Goal: Information Seeking & Learning: Learn about a topic

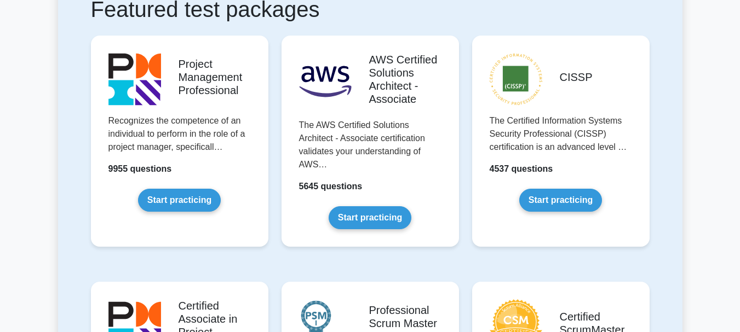
scroll to position [220, 0]
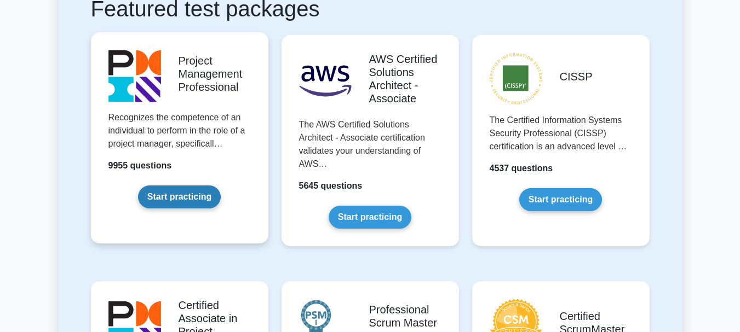
click at [178, 199] on link "Start practicing" at bounding box center [179, 197] width 83 height 23
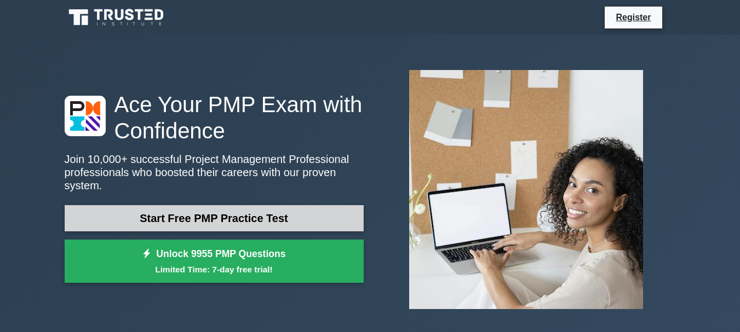
click at [215, 212] on link "Start Free PMP Practice Test" at bounding box center [214, 218] width 299 height 26
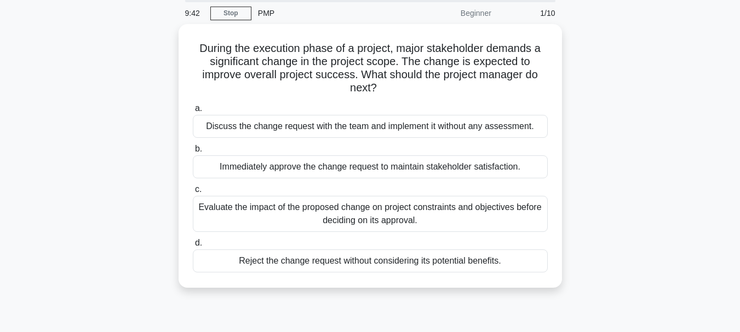
scroll to position [43, 0]
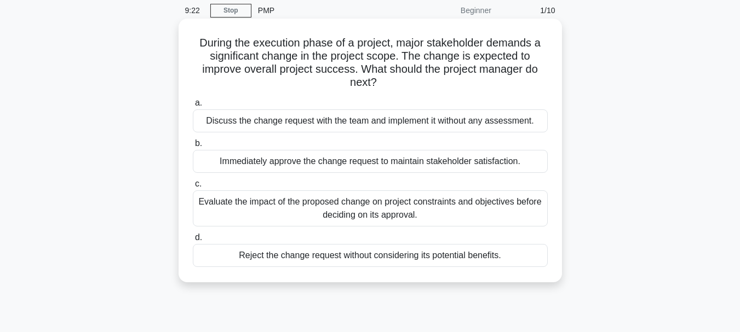
click at [405, 208] on div "Evaluate the impact of the proposed change on project constraints and objective…" at bounding box center [370, 209] width 355 height 36
click at [193, 188] on input "c. Evaluate the impact of the proposed change on project constraints and object…" at bounding box center [193, 184] width 0 height 7
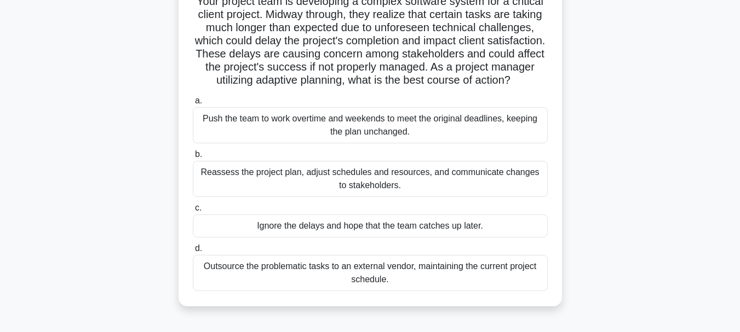
scroll to position [84, 0]
click at [386, 198] on div "Reassess the project plan, adjust schedules and resources, and communicate chan…" at bounding box center [370, 180] width 355 height 36
click at [193, 159] on input "b. Reassess the project plan, adjust schedules and resources, and communicate c…" at bounding box center [193, 155] width 0 height 7
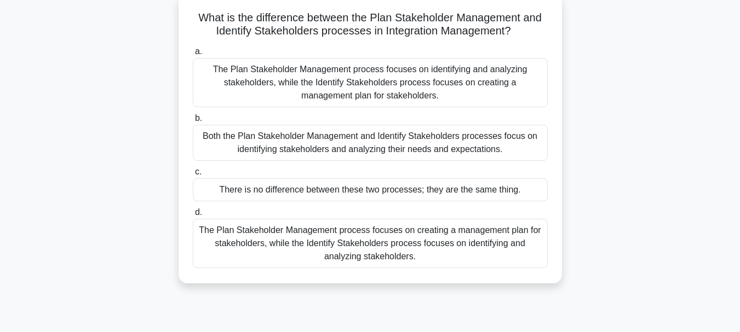
scroll to position [72, 0]
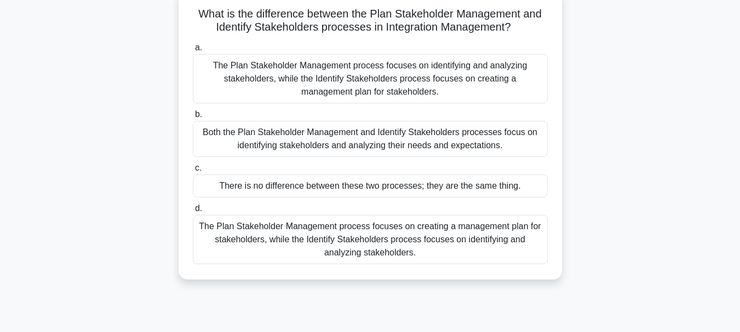
click at [474, 240] on div "The Plan Stakeholder Management process focuses on creating a management plan f…" at bounding box center [370, 239] width 355 height 49
click at [193, 212] on input "d. The Plan Stakeholder Management process focuses on creating a management pla…" at bounding box center [193, 208] width 0 height 7
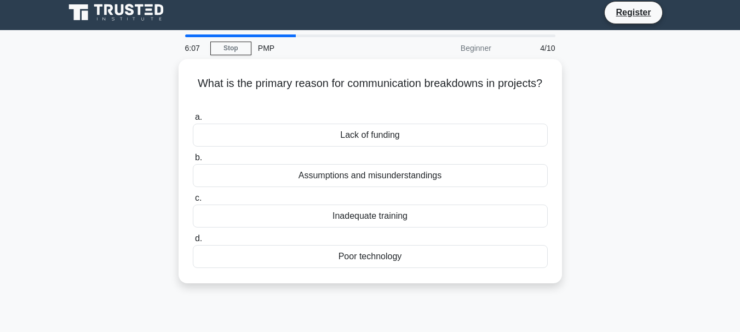
scroll to position [0, 0]
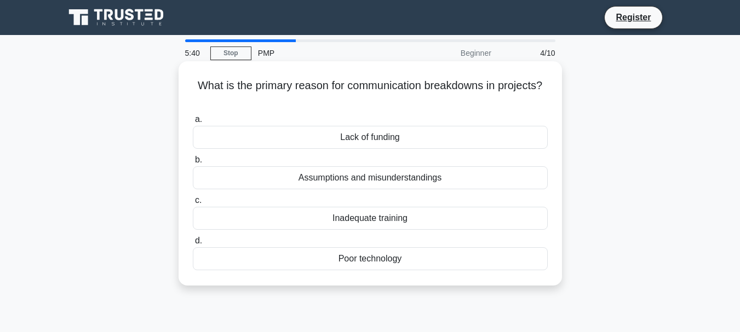
click at [439, 180] on div "Assumptions and misunderstandings" at bounding box center [370, 177] width 355 height 23
click at [193, 164] on input "b. Assumptions and misunderstandings" at bounding box center [193, 160] width 0 height 7
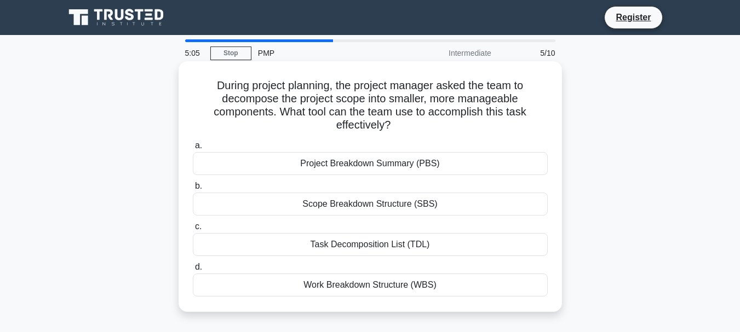
click at [413, 292] on div "Work Breakdown Structure (WBS)" at bounding box center [370, 285] width 355 height 23
click at [193, 271] on input "d. Work Breakdown Structure (WBS)" at bounding box center [193, 267] width 0 height 7
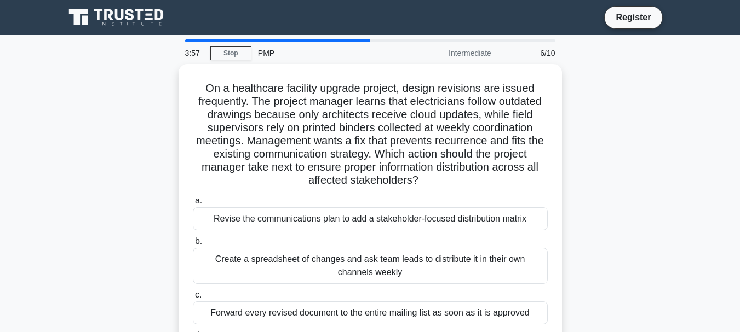
scroll to position [1, 0]
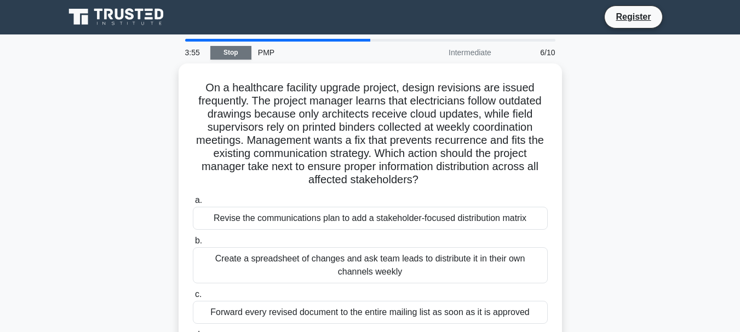
click at [237, 59] on link "Stop" at bounding box center [230, 53] width 41 height 14
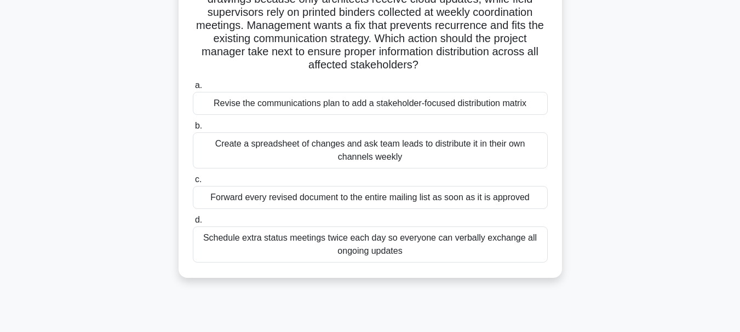
scroll to position [115, 0]
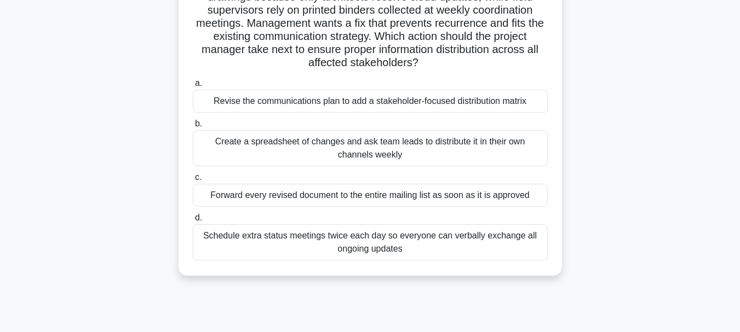
click at [486, 102] on div "Revise the communications plan to add a stakeholder-focused distribution matrix" at bounding box center [370, 101] width 355 height 23
click at [193, 87] on input "a. Revise the communications plan to add a stakeholder-focused distribution mat…" at bounding box center [193, 83] width 0 height 7
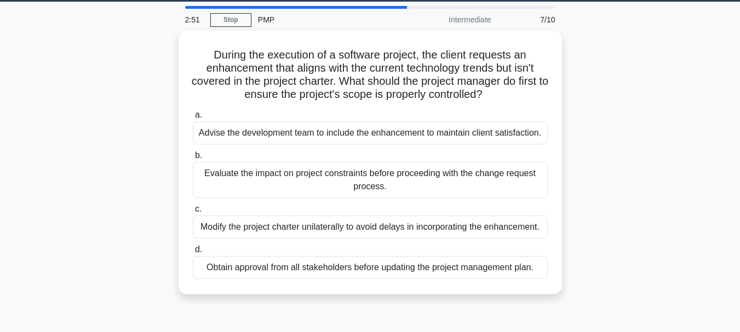
scroll to position [0, 0]
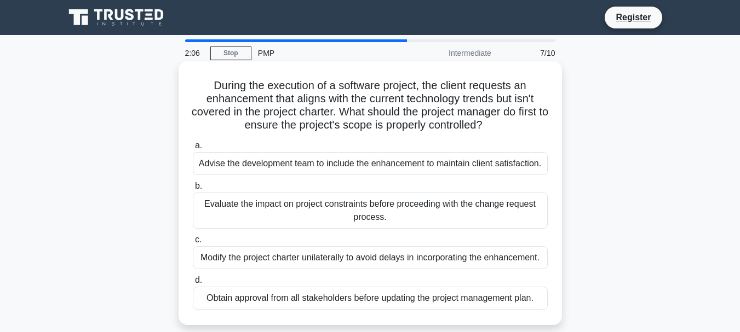
click at [418, 215] on div "Evaluate the impact on project constraints before proceeding with the change re…" at bounding box center [370, 211] width 355 height 36
click at [193, 190] on input "b. Evaluate the impact on project constraints before proceeding with the change…" at bounding box center [193, 186] width 0 height 7
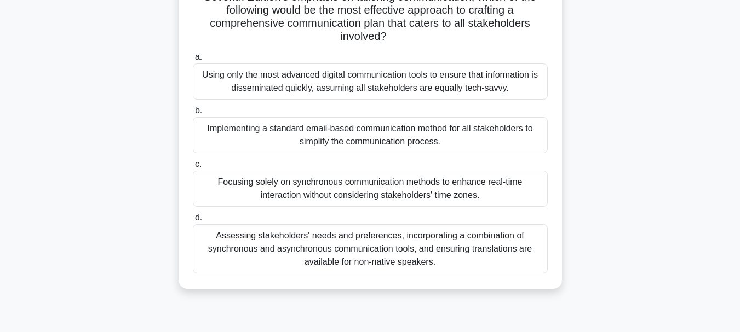
scroll to position [199, 0]
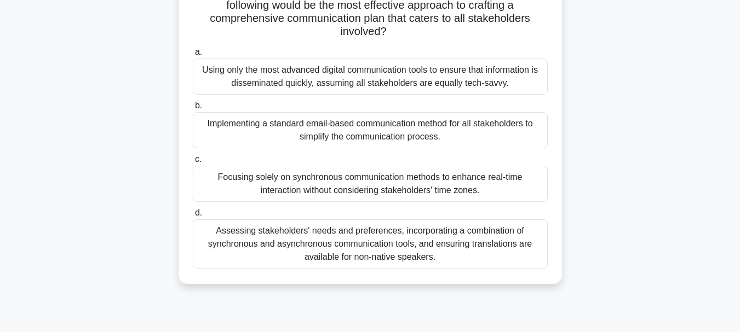
click at [258, 231] on div "Assessing stakeholders' needs and preferences, incorporating a combination of s…" at bounding box center [370, 244] width 355 height 49
click at [193, 217] on input "d. Assessing stakeholders' needs and preferences, incorporating a combination o…" at bounding box center [193, 213] width 0 height 7
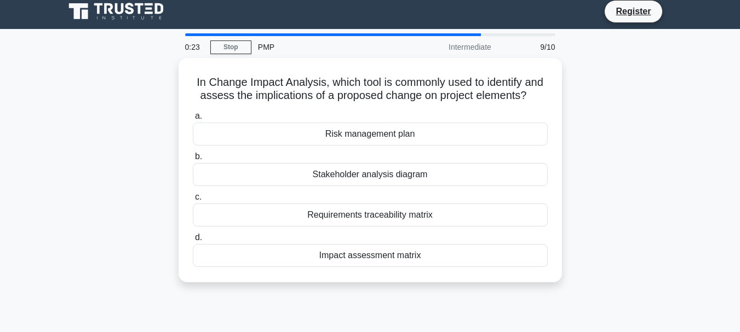
scroll to position [0, 0]
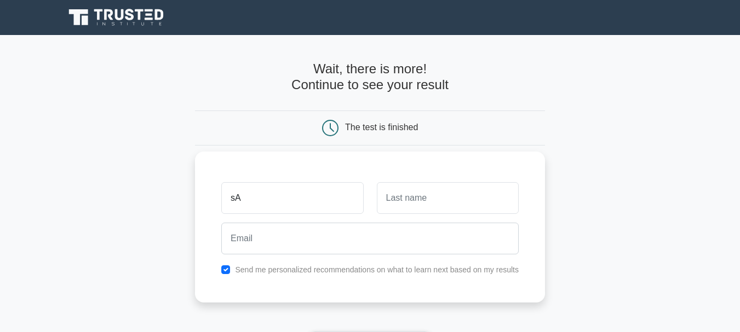
type input "Sakina"
click at [445, 196] on input "text" at bounding box center [448, 198] width 142 height 32
type input "[PERSON_NAME]"
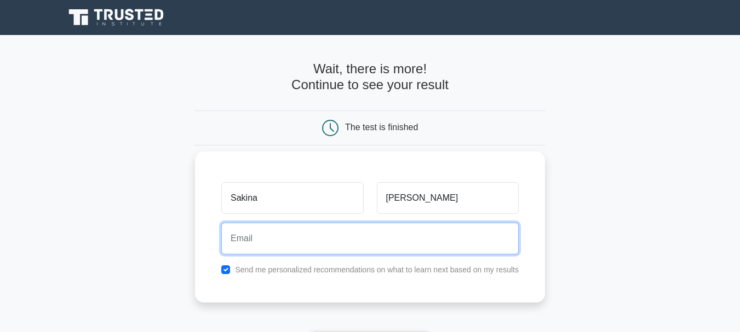
click at [281, 233] on input "email" at bounding box center [369, 239] width 297 height 32
type input "[EMAIL_ADDRESS][DOMAIN_NAME]"
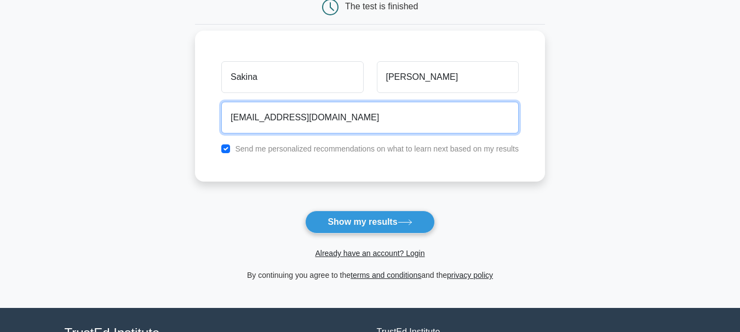
scroll to position [122, 0]
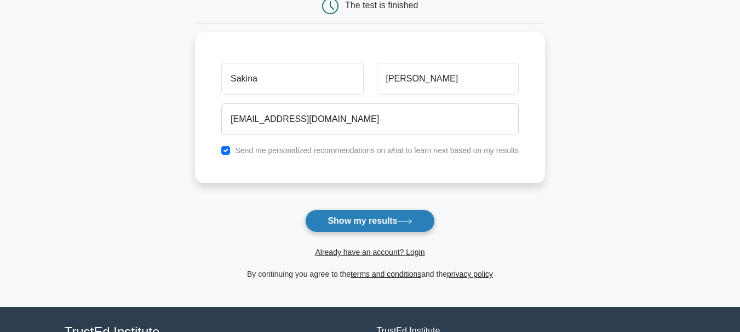
click at [394, 220] on button "Show my results" at bounding box center [369, 221] width 129 height 23
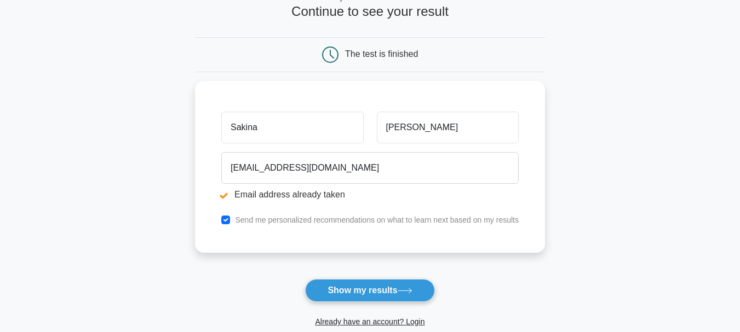
scroll to position [116, 0]
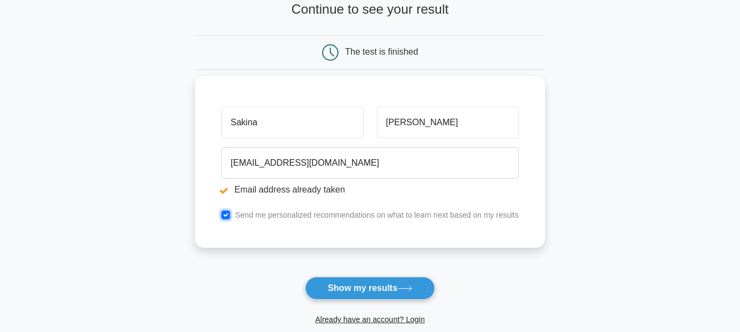
click at [226, 217] on input "checkbox" at bounding box center [225, 215] width 9 height 9
checkbox input "false"
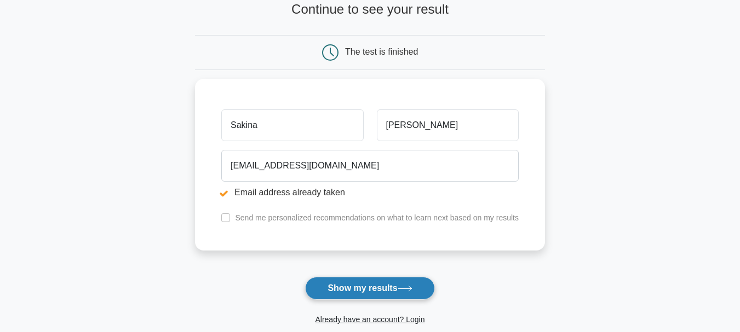
click at [396, 295] on button "Show my results" at bounding box center [369, 288] width 129 height 23
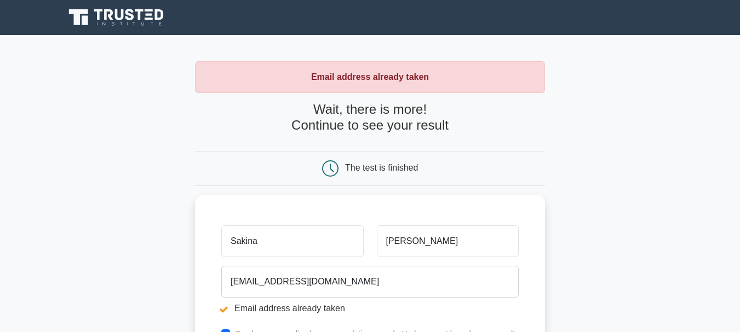
click at [330, 166] on icon at bounding box center [330, 168] width 16 height 16
click at [404, 73] on strong "Email address already taken" at bounding box center [370, 76] width 118 height 9
click at [331, 131] on h4 "Wait, there is more! Continue to see your result" at bounding box center [370, 118] width 350 height 32
click at [398, 116] on h4 "Wait, there is more! Continue to see your result" at bounding box center [370, 118] width 350 height 32
click at [346, 113] on h4 "Wait, there is more! Continue to see your result" at bounding box center [370, 118] width 350 height 32
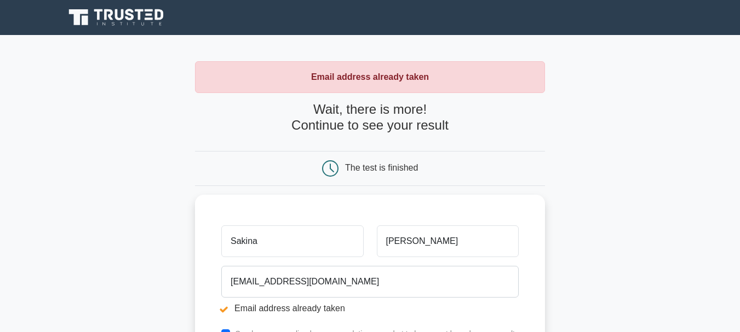
click at [412, 122] on h4 "Wait, there is more! Continue to see your result" at bounding box center [370, 118] width 350 height 32
click at [382, 115] on h4 "Wait, there is more! Continue to see your result" at bounding box center [370, 118] width 350 height 32
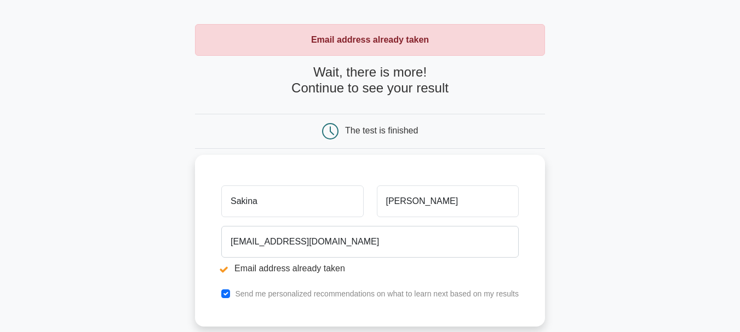
scroll to position [44, 0]
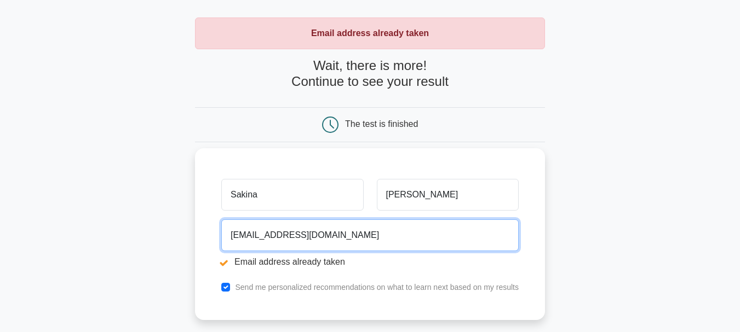
drag, startPoint x: 323, startPoint y: 229, endPoint x: 201, endPoint y: 212, distance: 122.7
click at [201, 212] on div "Sakina Seyidova seyyidovasakina@gmail.com Email address already taken Send me p…" at bounding box center [370, 234] width 350 height 172
type input "S"
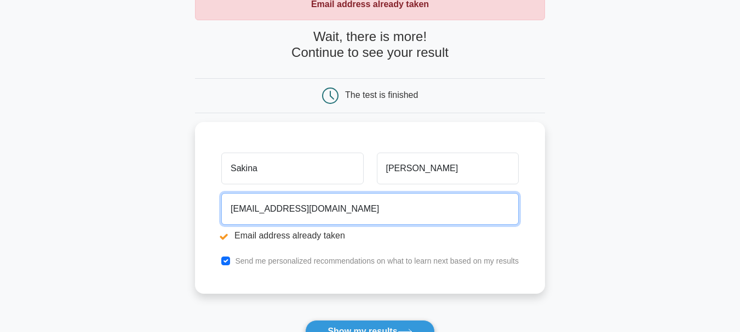
scroll to position [89, 0]
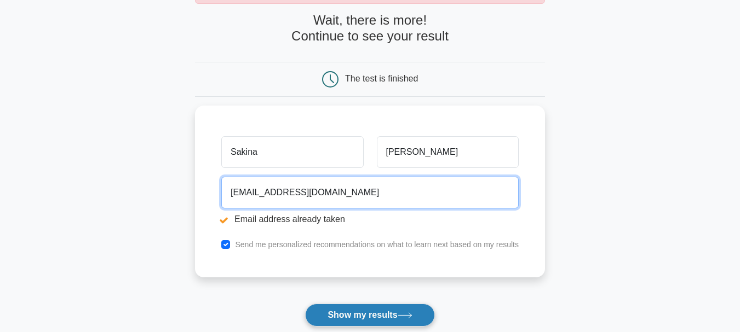
type input "sakinaseyidova2015@gmail.com"
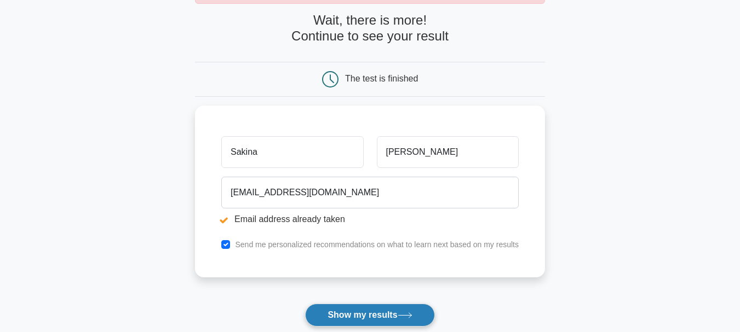
click at [366, 319] on button "Show my results" at bounding box center [369, 315] width 129 height 23
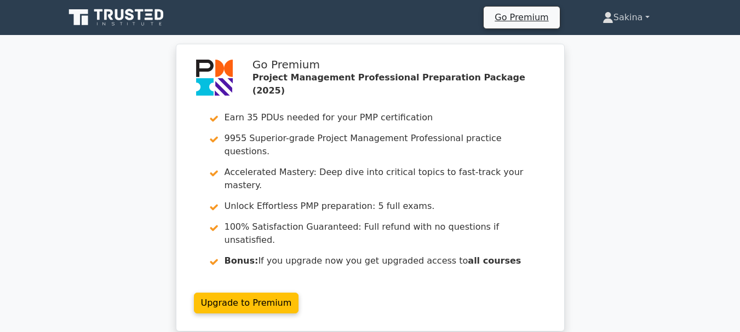
click at [625, 19] on link "Sakina" at bounding box center [626, 18] width 100 height 22
click at [359, 11] on div "Go Premium Sakina Profile Settings Profile Settings Go Premium Sakina Profile S…" at bounding box center [427, 17] width 497 height 23
click at [132, 14] on icon at bounding box center [129, 14] width 9 height 11
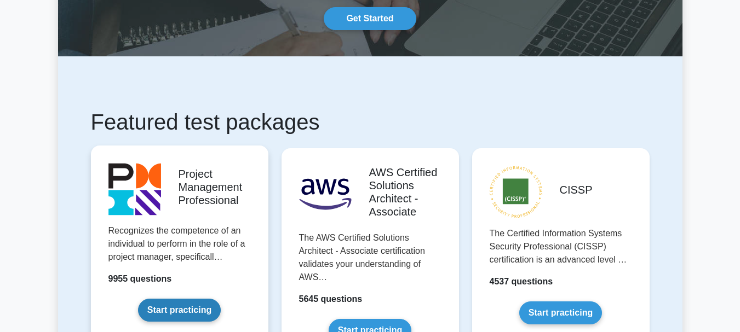
click at [194, 299] on link "Start practicing" at bounding box center [179, 310] width 83 height 23
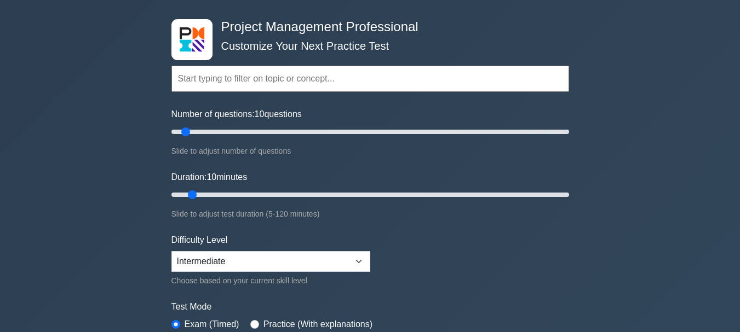
scroll to position [100, 0]
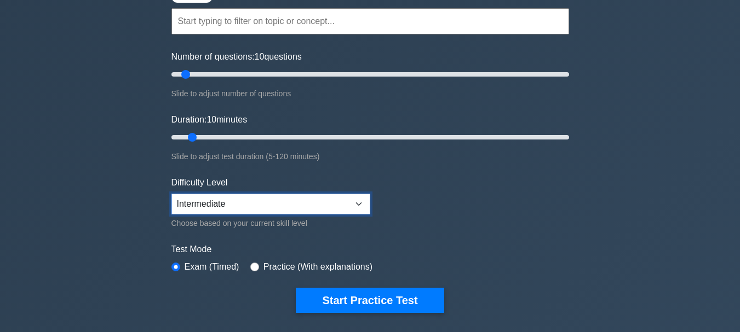
click at [356, 203] on select "Beginner Intermediate Expert" at bounding box center [270, 204] width 199 height 21
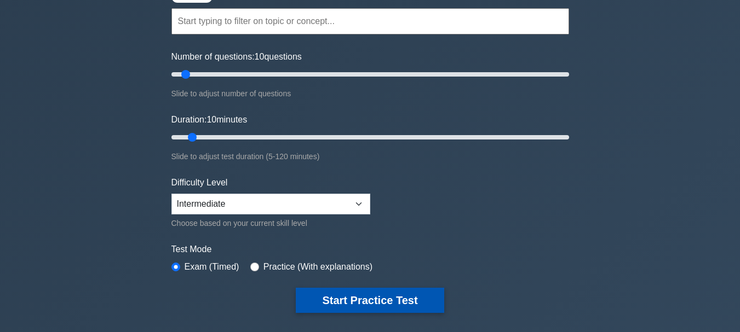
click at [383, 301] on button "Start Practice Test" at bounding box center [370, 300] width 148 height 25
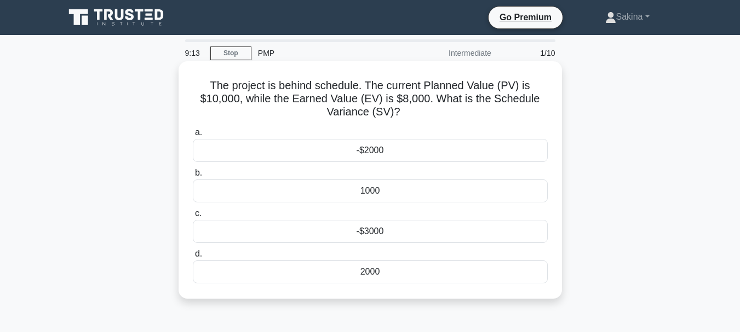
click at [371, 151] on div "-$2000" at bounding box center [370, 150] width 355 height 23
click at [193, 136] on input "a. -$2000" at bounding box center [193, 132] width 0 height 7
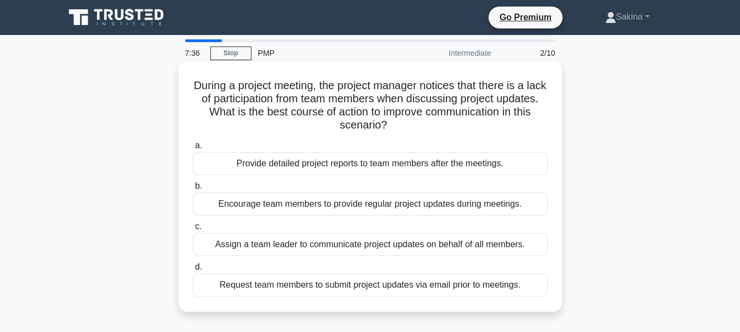
click at [422, 163] on div "Provide detailed project reports to team members after the meetings." at bounding box center [370, 163] width 355 height 23
click at [193, 149] on input "a. Provide detailed project reports to team members after the meetings." at bounding box center [193, 145] width 0 height 7
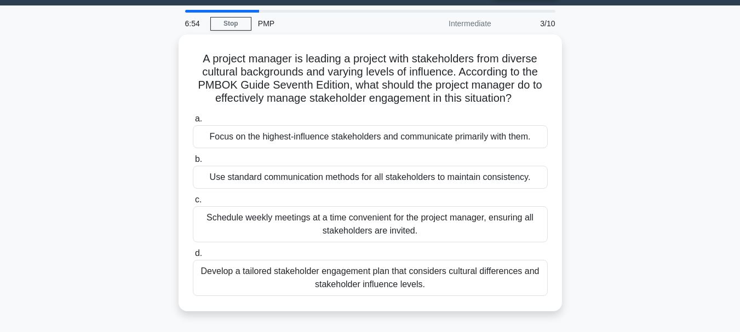
scroll to position [33, 0]
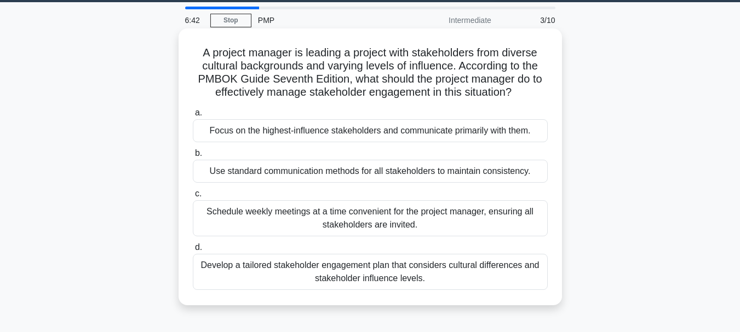
click at [434, 268] on div "Develop a tailored stakeholder engagement plan that considers cultural differen…" at bounding box center [370, 272] width 355 height 36
click at [193, 251] on input "d. Develop a tailored stakeholder engagement plan that considers cultural diffe…" at bounding box center [193, 247] width 0 height 7
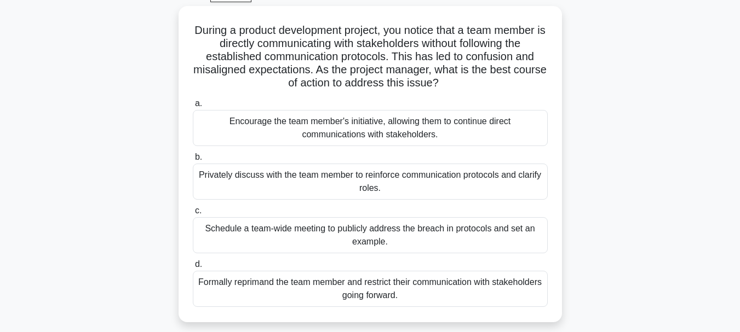
scroll to position [59, 0]
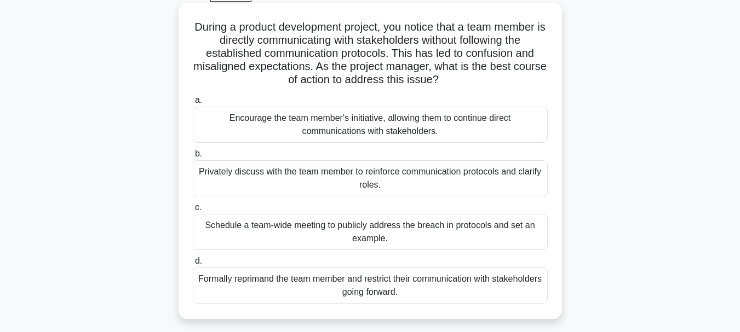
click at [513, 172] on div "Privately discuss with the team member to reinforce communication protocols and…" at bounding box center [370, 178] width 355 height 36
click at [193, 158] on input "b. Privately discuss with the team member to reinforce communication protocols …" at bounding box center [193, 154] width 0 height 7
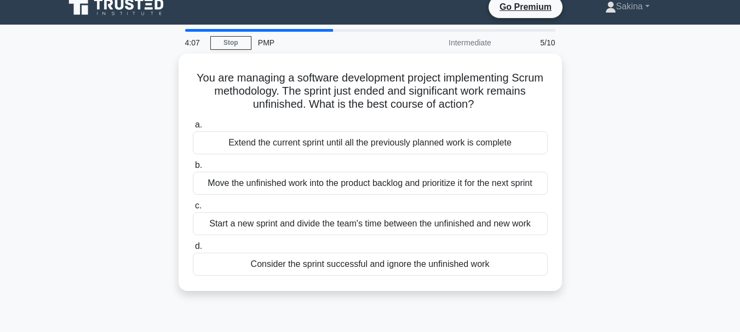
scroll to position [16, 0]
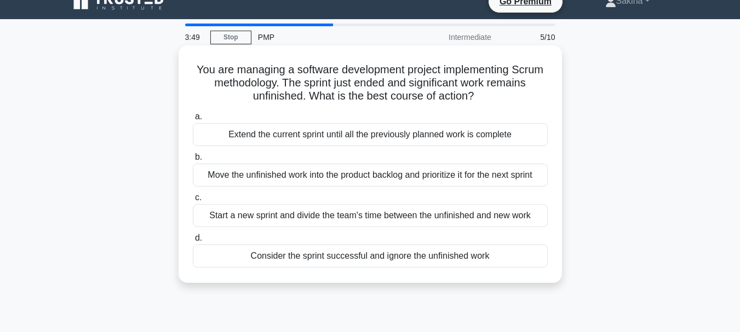
click at [520, 180] on div "Move the unfinished work into the product backlog and prioritize it for the nex…" at bounding box center [370, 175] width 355 height 23
click at [193, 161] on input "b. Move the unfinished work into the product backlog and prioritize it for the …" at bounding box center [193, 157] width 0 height 7
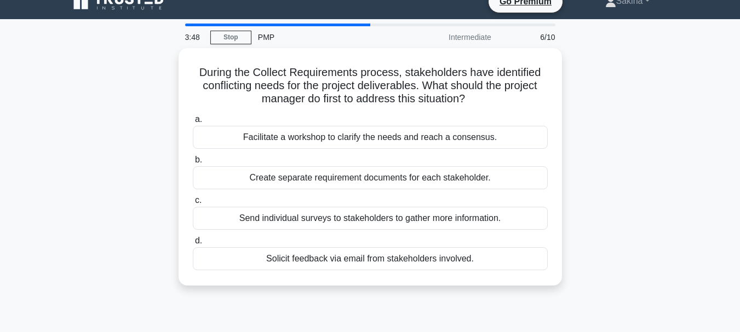
scroll to position [0, 0]
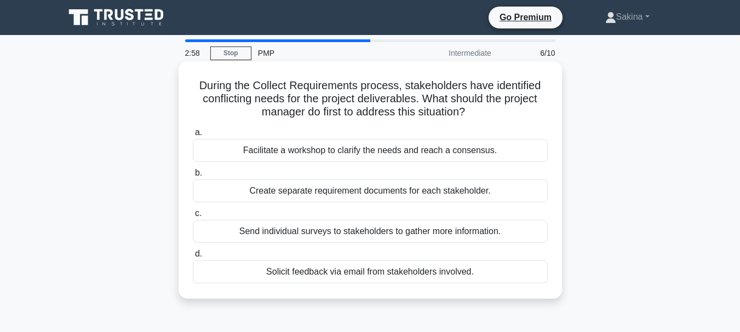
click at [493, 157] on div "Facilitate a workshop to clarify the needs and reach a consensus." at bounding box center [370, 150] width 355 height 23
click at [193, 136] on input "a. Facilitate a workshop to clarify the needs and reach a consensus." at bounding box center [193, 132] width 0 height 7
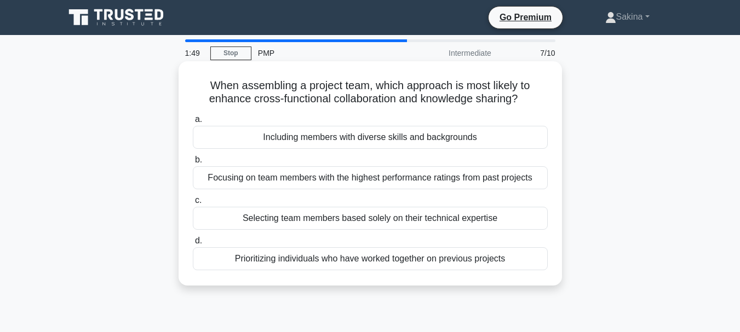
click at [522, 182] on div "Focusing on team members with the highest performance ratings from past projects" at bounding box center [370, 177] width 355 height 23
click at [193, 164] on input "b. Focusing on team members with the highest performance ratings from past proj…" at bounding box center [193, 160] width 0 height 7
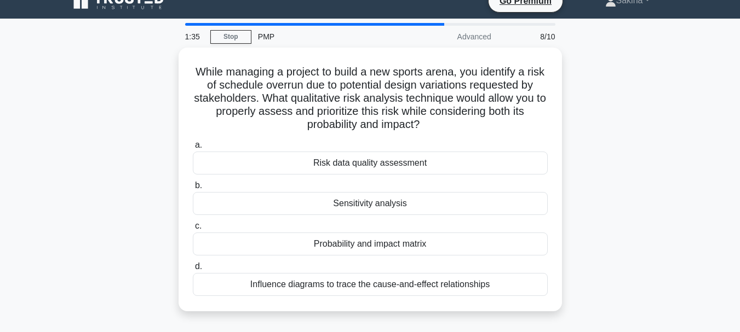
scroll to position [20, 0]
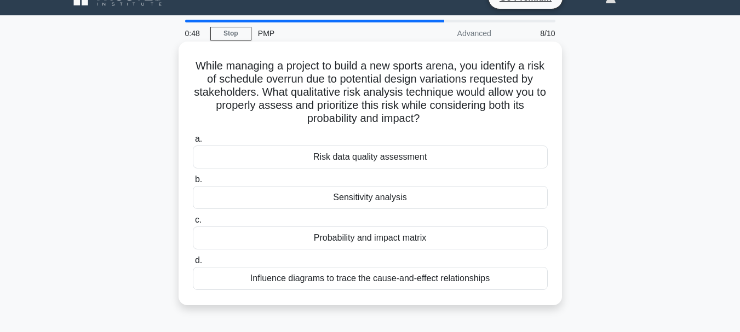
click at [414, 238] on div "Probability and impact matrix" at bounding box center [370, 238] width 355 height 23
click at [193, 224] on input "c. Probability and impact matrix" at bounding box center [193, 220] width 0 height 7
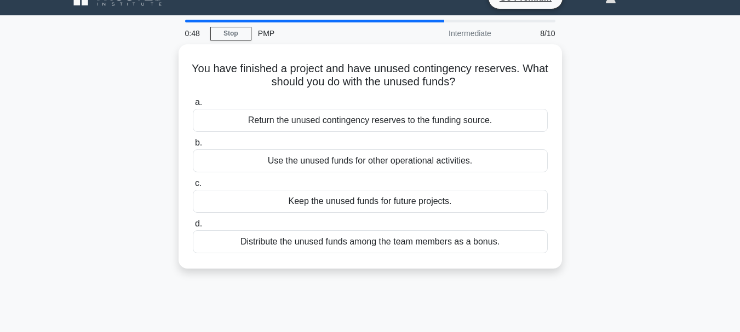
scroll to position [0, 0]
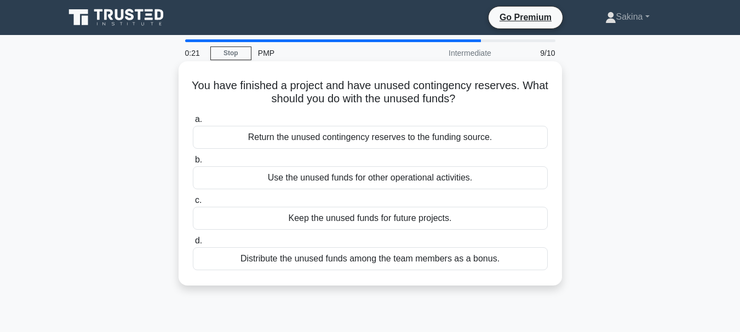
click at [457, 143] on div "Return the unused contingency reserves to the funding source." at bounding box center [370, 137] width 355 height 23
click at [193, 123] on input "a. Return the unused contingency reserves to the funding source." at bounding box center [193, 119] width 0 height 7
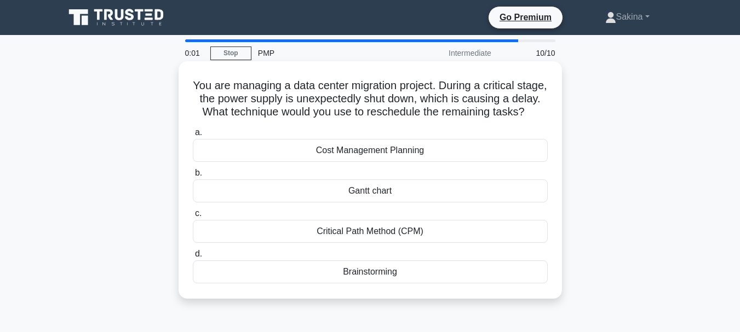
click at [416, 243] on div "Critical Path Method (CPM)" at bounding box center [370, 231] width 355 height 23
click at [193, 217] on input "c. Critical Path Method (CPM)" at bounding box center [193, 213] width 0 height 7
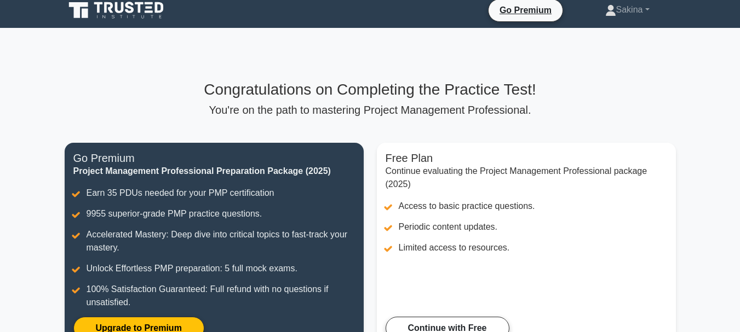
scroll to position [11, 0]
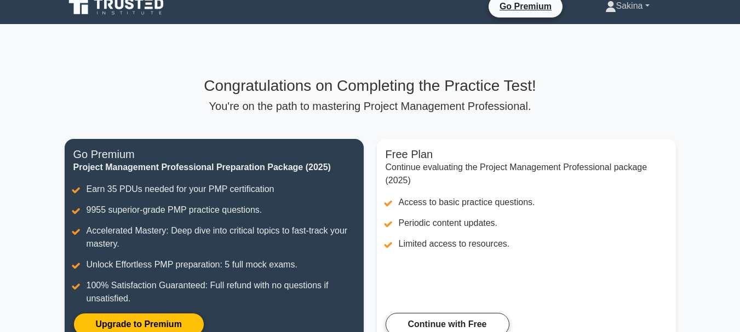
click at [629, 7] on link "Sakina" at bounding box center [627, 6] width 97 height 22
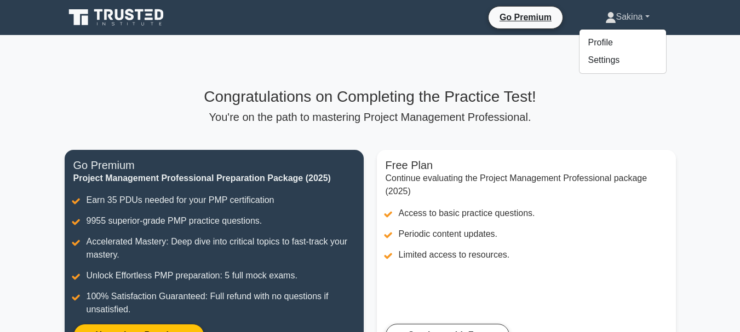
scroll to position [1, 0]
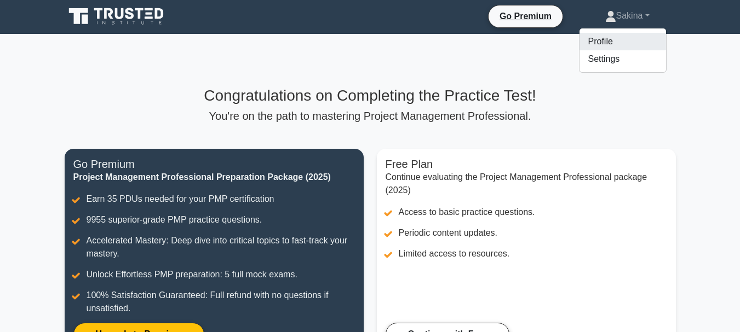
click at [600, 38] on link "Profile" at bounding box center [622, 42] width 87 height 18
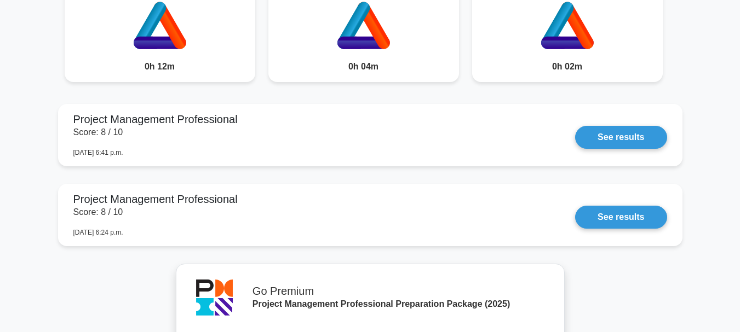
scroll to position [970, 0]
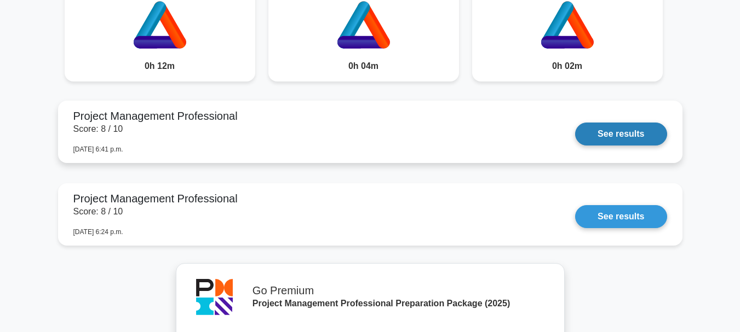
click at [632, 135] on link "See results" at bounding box center [620, 134] width 91 height 23
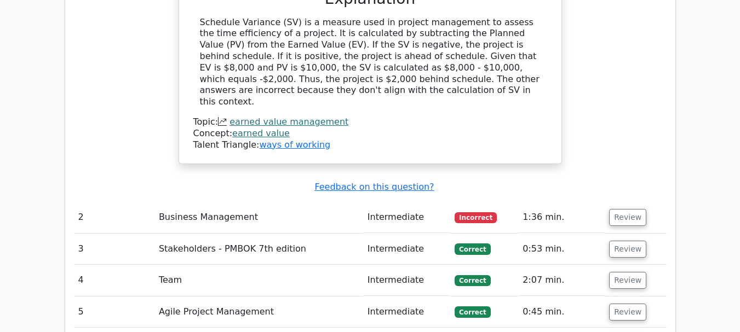
scroll to position [1305, 0]
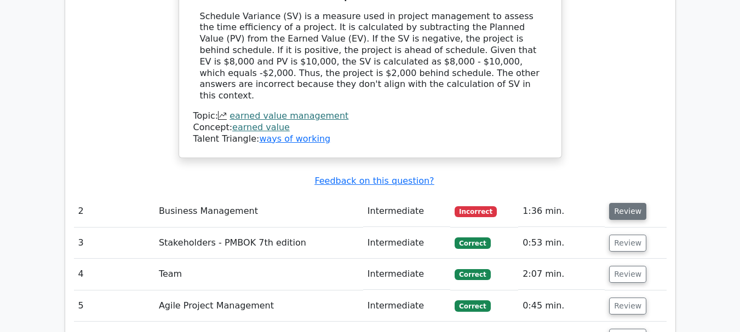
click at [625, 203] on button "Review" at bounding box center [627, 211] width 37 height 17
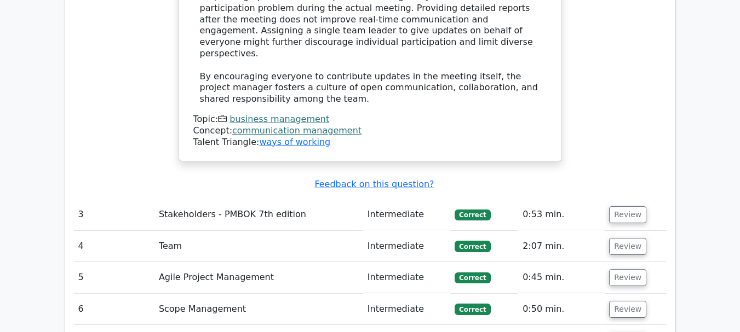
scroll to position [1895, 0]
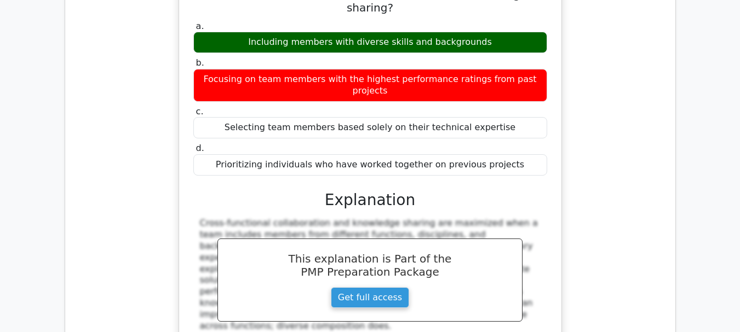
scroll to position [2295, 0]
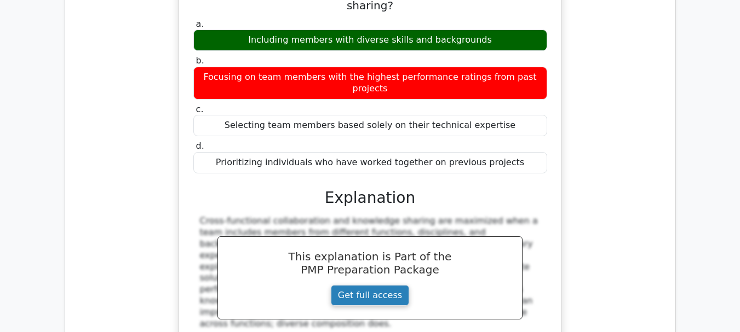
click at [383, 285] on link "Get full access" at bounding box center [370, 295] width 78 height 21
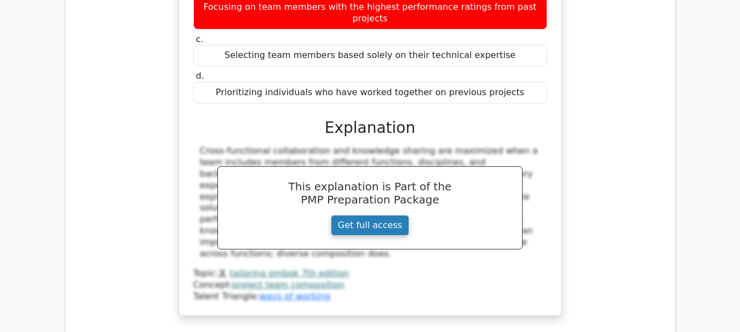
scroll to position [2377, 0]
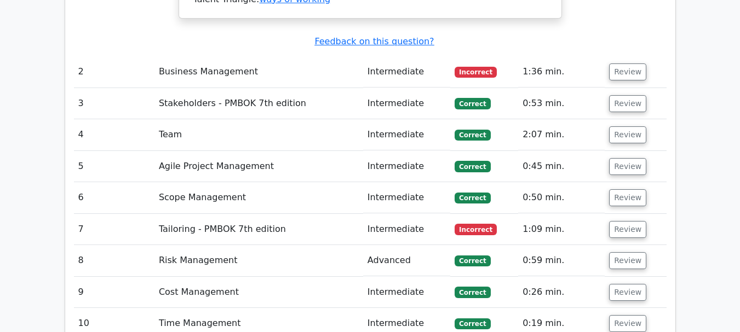
scroll to position [1444, 0]
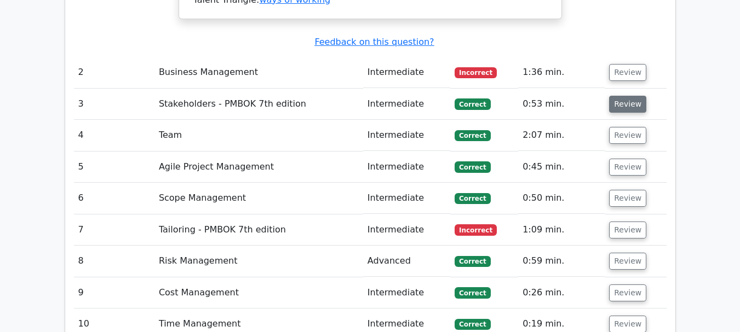
click at [621, 96] on button "Review" at bounding box center [627, 104] width 37 height 17
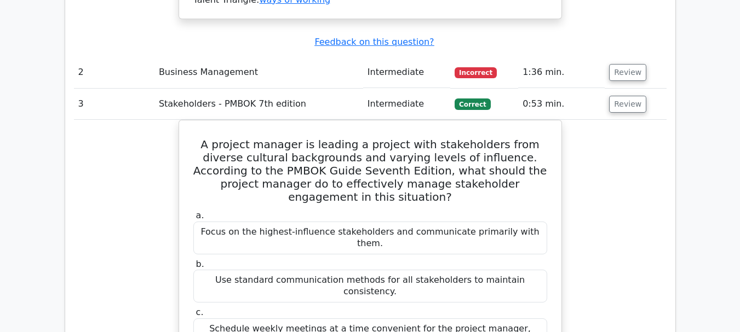
click at [485, 67] on span "Incorrect" at bounding box center [475, 72] width 42 height 11
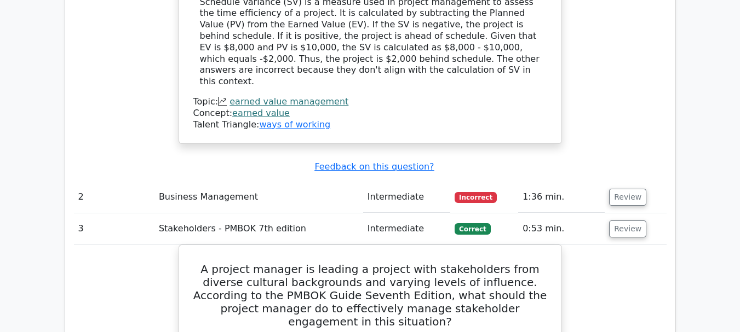
scroll to position [1311, 0]
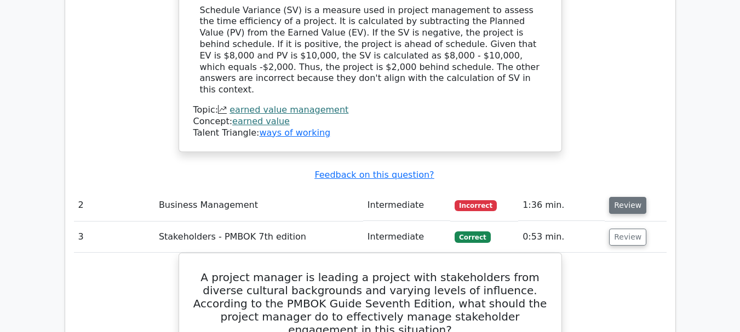
click at [628, 197] on button "Review" at bounding box center [627, 205] width 37 height 17
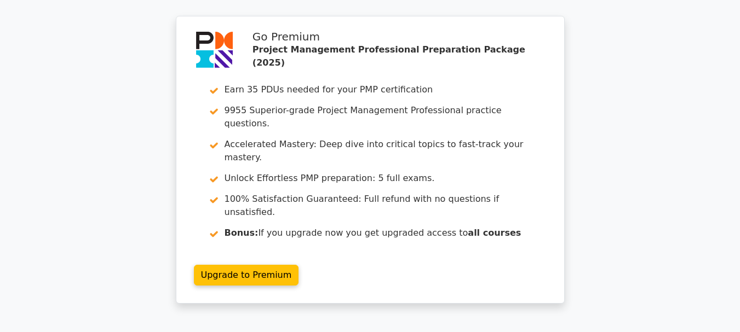
scroll to position [2919, 0]
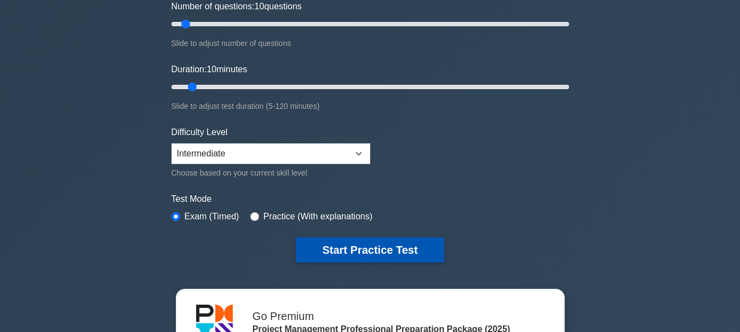
click at [401, 248] on button "Start Practice Test" at bounding box center [370, 250] width 148 height 25
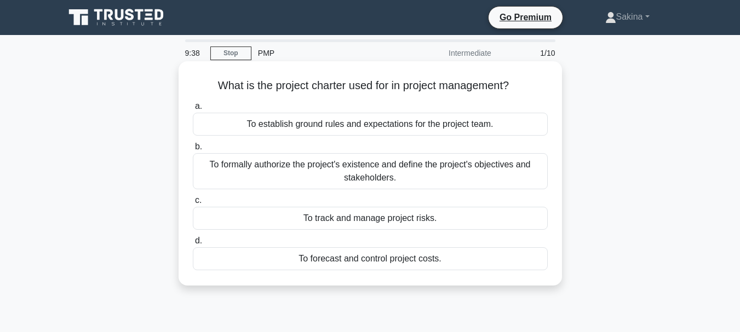
click at [424, 174] on div "To formally authorize the project's existence and define the project's objectiv…" at bounding box center [370, 171] width 355 height 36
click at [193, 151] on input "b. To formally authorize the project's existence and define the project's objec…" at bounding box center [193, 146] width 0 height 7
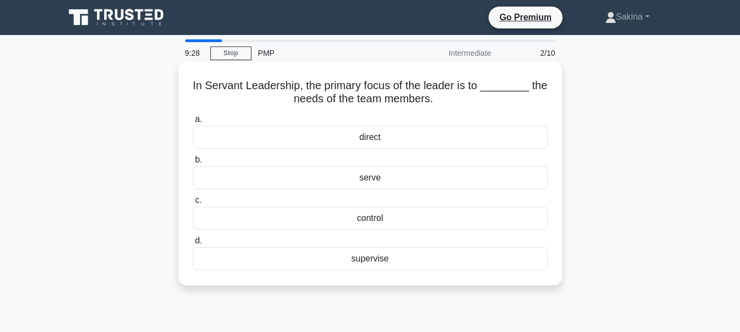
click at [382, 177] on div "serve" at bounding box center [370, 177] width 355 height 23
click at [193, 164] on input "b. serve" at bounding box center [193, 160] width 0 height 7
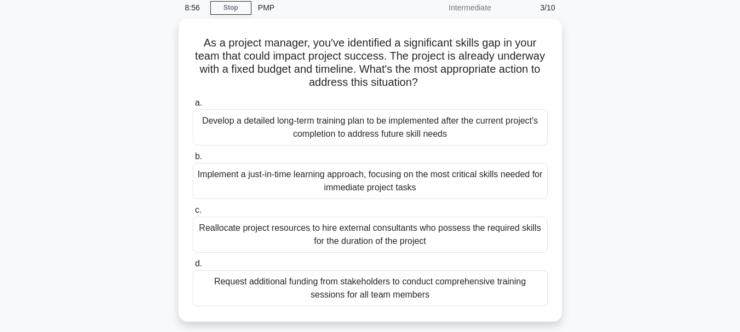
scroll to position [45, 0]
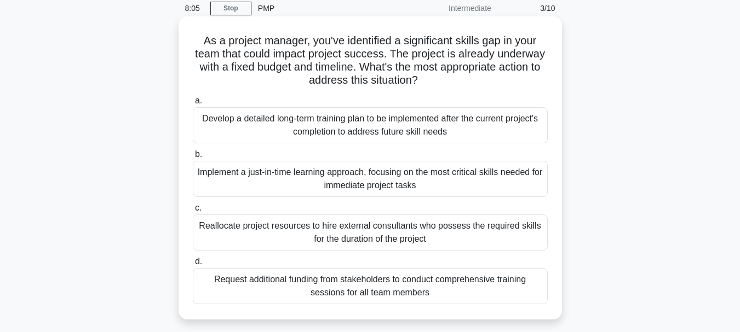
click at [389, 174] on div "Implement a just-in-time learning approach, focusing on the most critical skill…" at bounding box center [370, 179] width 355 height 36
click at [193, 158] on input "b. Implement a just-in-time learning approach, focusing on the most critical sk…" at bounding box center [193, 154] width 0 height 7
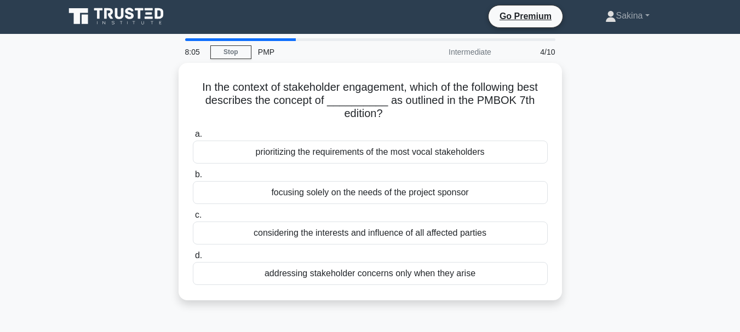
scroll to position [0, 0]
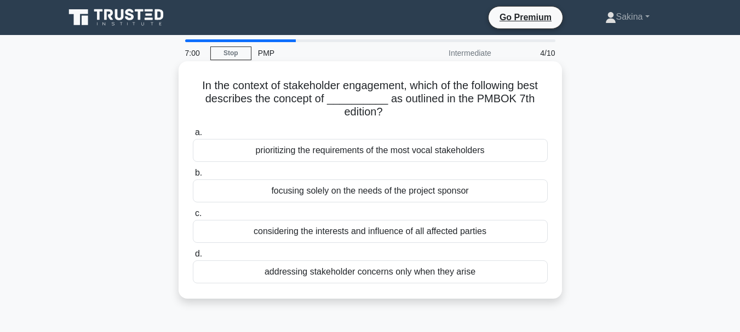
click at [413, 236] on div "considering the interests and influence of all affected parties" at bounding box center [370, 231] width 355 height 23
click at [193, 217] on input "c. considering the interests and influence of all affected parties" at bounding box center [193, 213] width 0 height 7
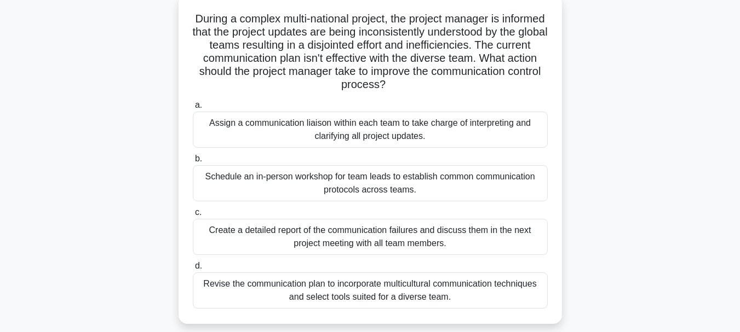
scroll to position [72, 0]
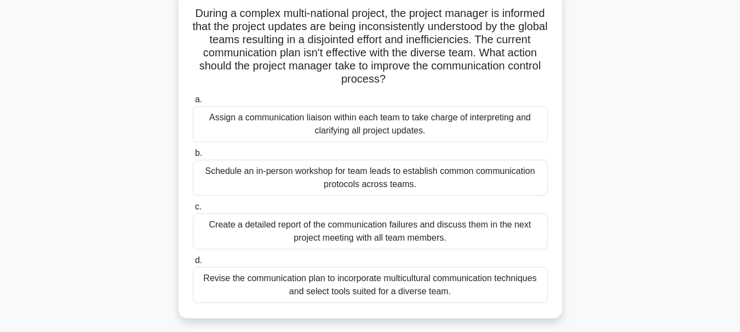
click at [453, 294] on div "Revise the communication plan to incorporate multicultural communication techni…" at bounding box center [370, 285] width 355 height 36
click at [193, 264] on input "d. Revise the communication plan to incorporate multicultural communication tec…" at bounding box center [193, 260] width 0 height 7
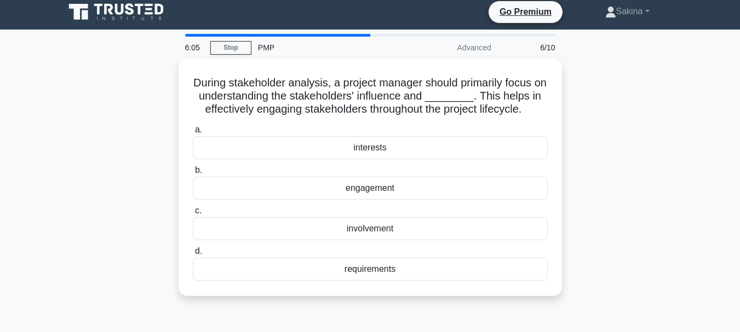
scroll to position [0, 0]
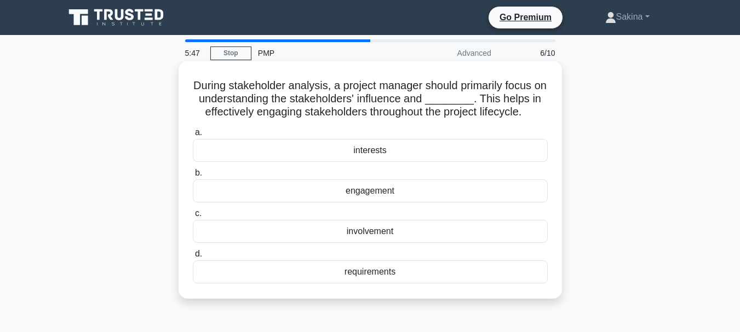
click at [386, 145] on div "interests" at bounding box center [370, 150] width 355 height 23
click at [193, 136] on input "a. interests" at bounding box center [193, 132] width 0 height 7
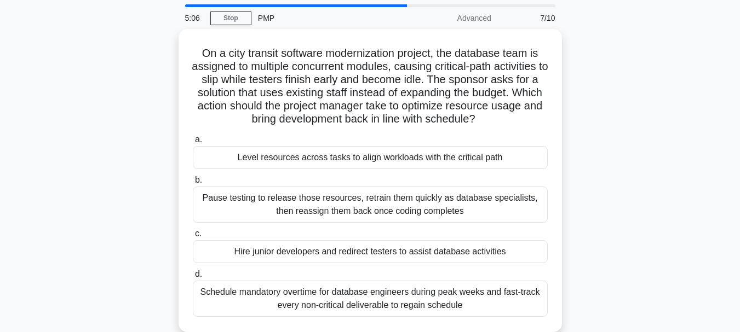
scroll to position [52, 0]
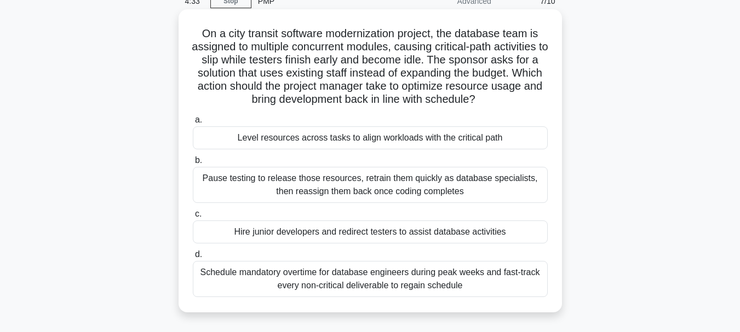
click at [415, 140] on div "Level resources across tasks to align workloads with the critical path" at bounding box center [370, 137] width 355 height 23
click at [193, 124] on input "a. Level resources across tasks to align workloads with the critical path" at bounding box center [193, 120] width 0 height 7
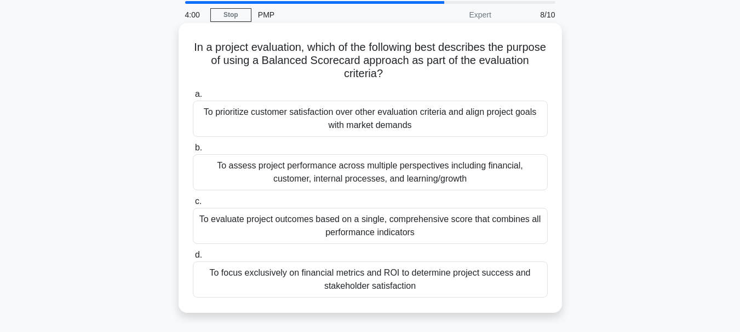
scroll to position [39, 0]
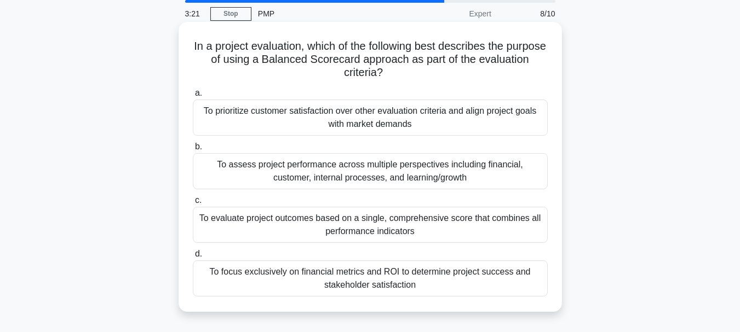
click at [467, 170] on div "To assess project performance across multiple perspectives including financial,…" at bounding box center [370, 171] width 355 height 36
click at [193, 151] on input "b. To assess project performance across multiple perspectives including financi…" at bounding box center [193, 146] width 0 height 7
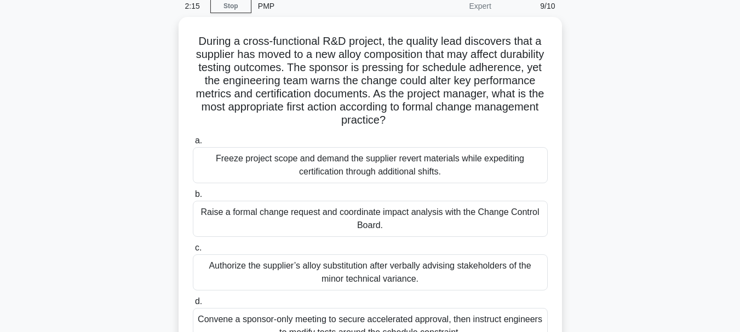
scroll to position [46, 0]
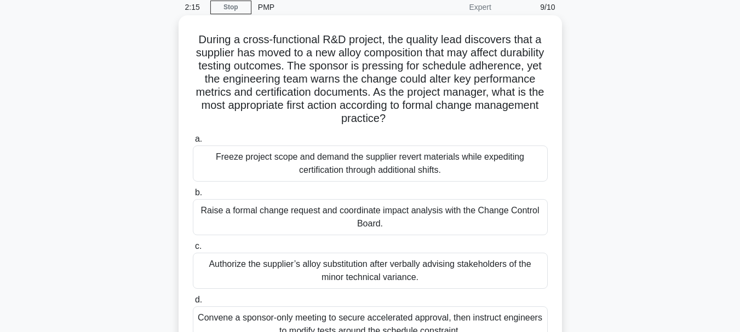
click at [513, 209] on div "Raise a formal change request and coordinate impact analysis with the Change Co…" at bounding box center [370, 217] width 355 height 36
click at [193, 197] on input "b. Raise a formal change request and coordinate impact analysis with the Change…" at bounding box center [193, 192] width 0 height 7
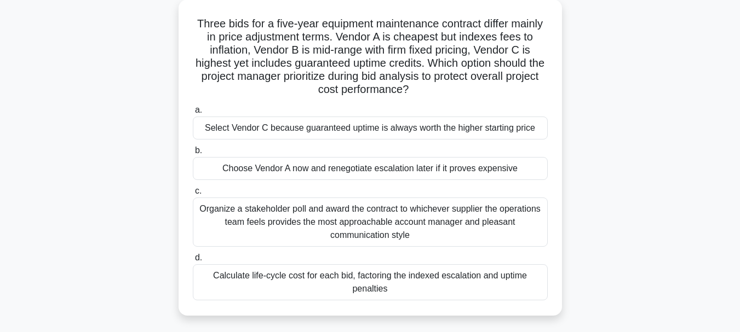
scroll to position [67, 0]
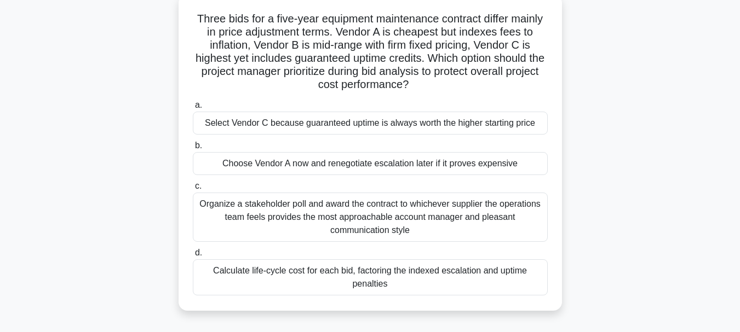
click at [387, 221] on div "Organize a stakeholder poll and award the contract to whichever supplier the op…" at bounding box center [370, 217] width 355 height 49
click at [193, 190] on input "c. Organize a stakeholder poll and award the contract to whichever supplier the…" at bounding box center [193, 186] width 0 height 7
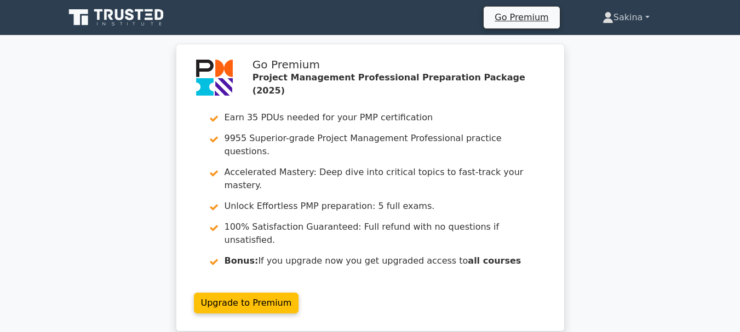
click at [636, 20] on link "Sakina" at bounding box center [626, 18] width 100 height 22
click at [601, 43] on link "Profile" at bounding box center [620, 43] width 87 height 18
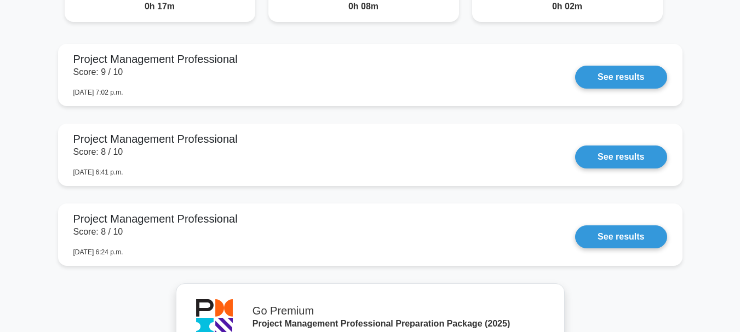
scroll to position [1068, 0]
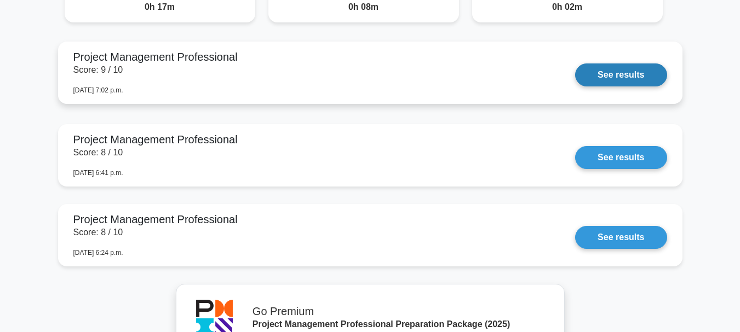
click at [642, 82] on link "See results" at bounding box center [620, 75] width 91 height 23
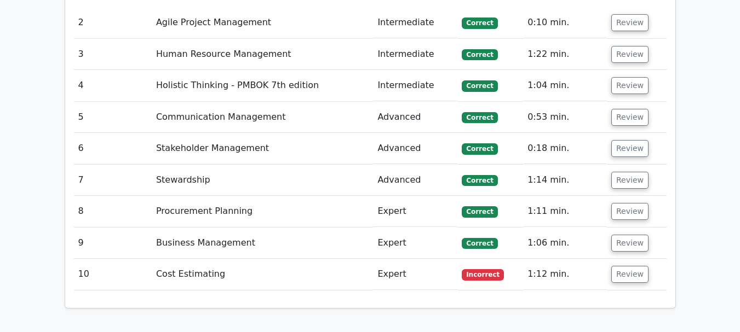
scroll to position [1378, 0]
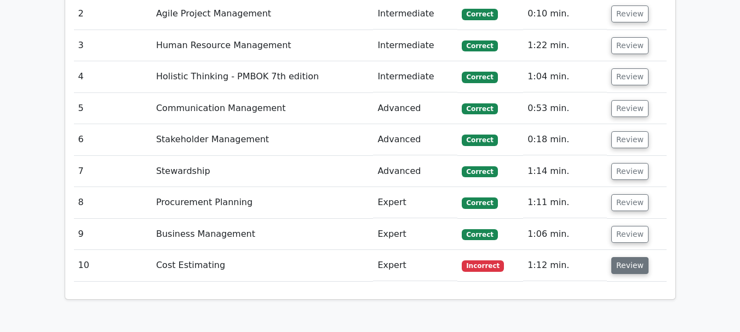
click at [629, 257] on button "Review" at bounding box center [629, 265] width 37 height 17
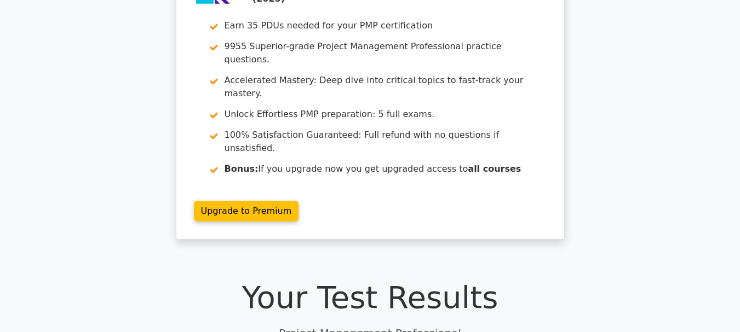
scroll to position [0, 0]
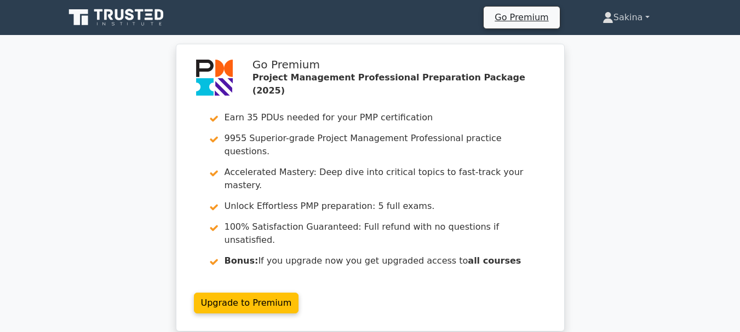
click at [629, 22] on link "Sakina" at bounding box center [626, 18] width 100 height 22
click at [605, 47] on link "Profile" at bounding box center [620, 43] width 87 height 18
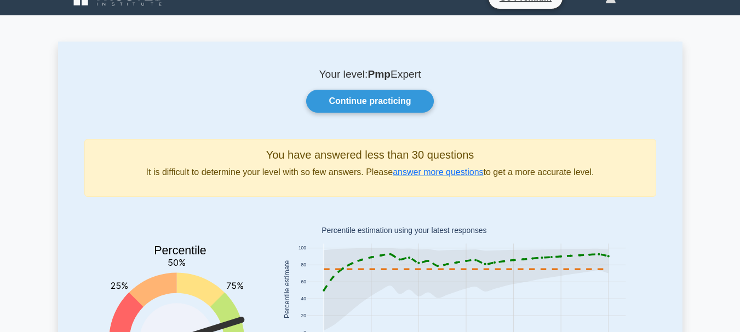
scroll to position [22, 0]
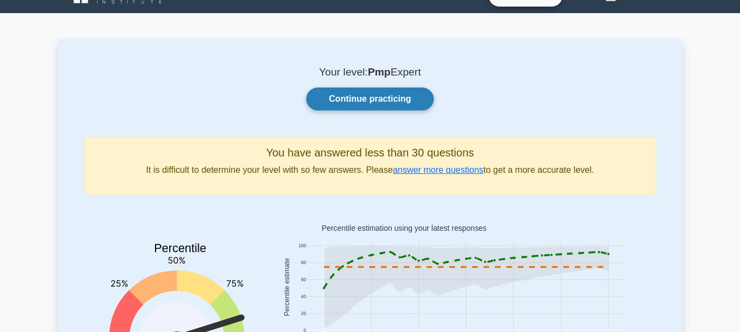
click at [384, 100] on link "Continue practicing" at bounding box center [369, 99] width 127 height 23
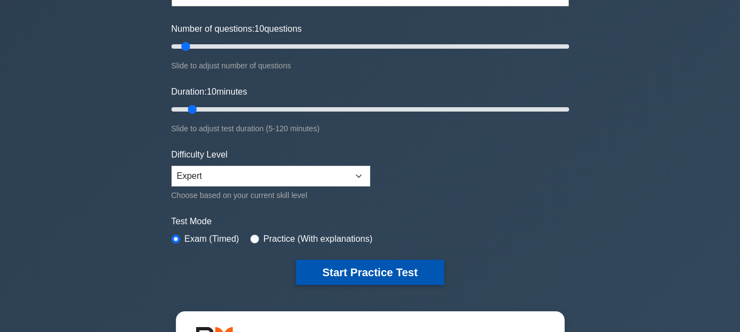
click at [408, 275] on button "Start Practice Test" at bounding box center [370, 272] width 148 height 25
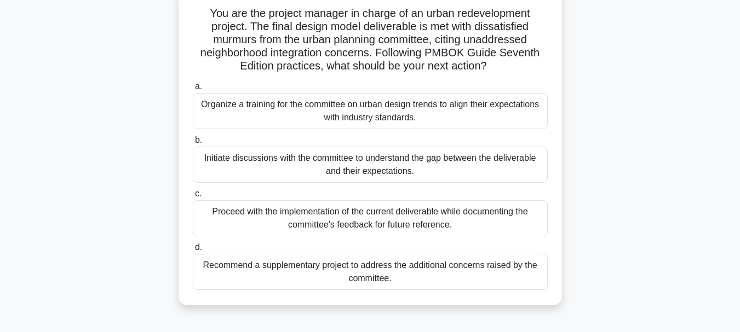
scroll to position [73, 0]
click at [497, 174] on div "Initiate discussions with the committee to understand the gap between the deliv…" at bounding box center [370, 164] width 355 height 36
click at [193, 143] on input "b. Initiate discussions with the committee to understand the gap between the de…" at bounding box center [193, 139] width 0 height 7
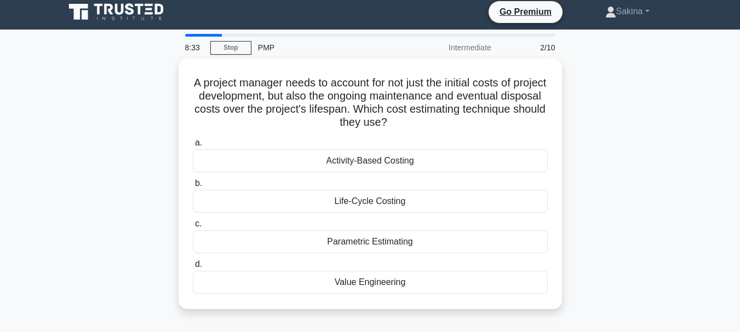
scroll to position [0, 0]
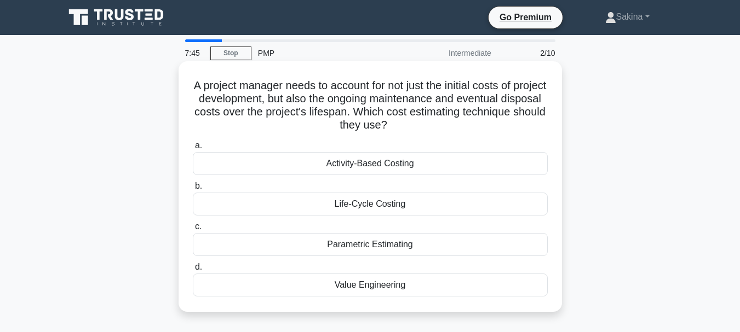
click at [410, 174] on div "Activity-Based Costing" at bounding box center [370, 163] width 355 height 23
click at [193, 149] on input "a. Activity-Based Costing" at bounding box center [193, 145] width 0 height 7
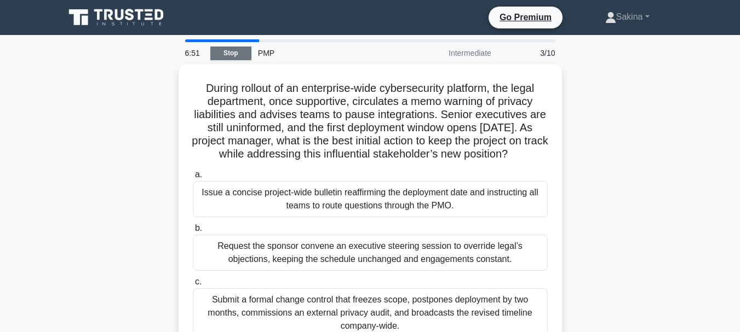
click at [231, 54] on link "Stop" at bounding box center [230, 54] width 41 height 14
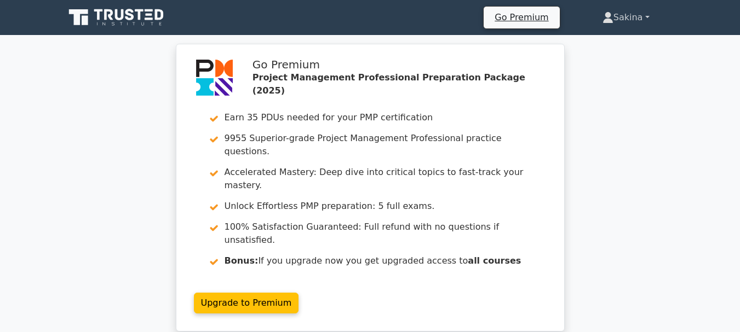
click at [636, 23] on link "Sakina" at bounding box center [626, 18] width 100 height 22
click at [601, 45] on link "Profile" at bounding box center [620, 43] width 87 height 18
